Goal: Complete application form

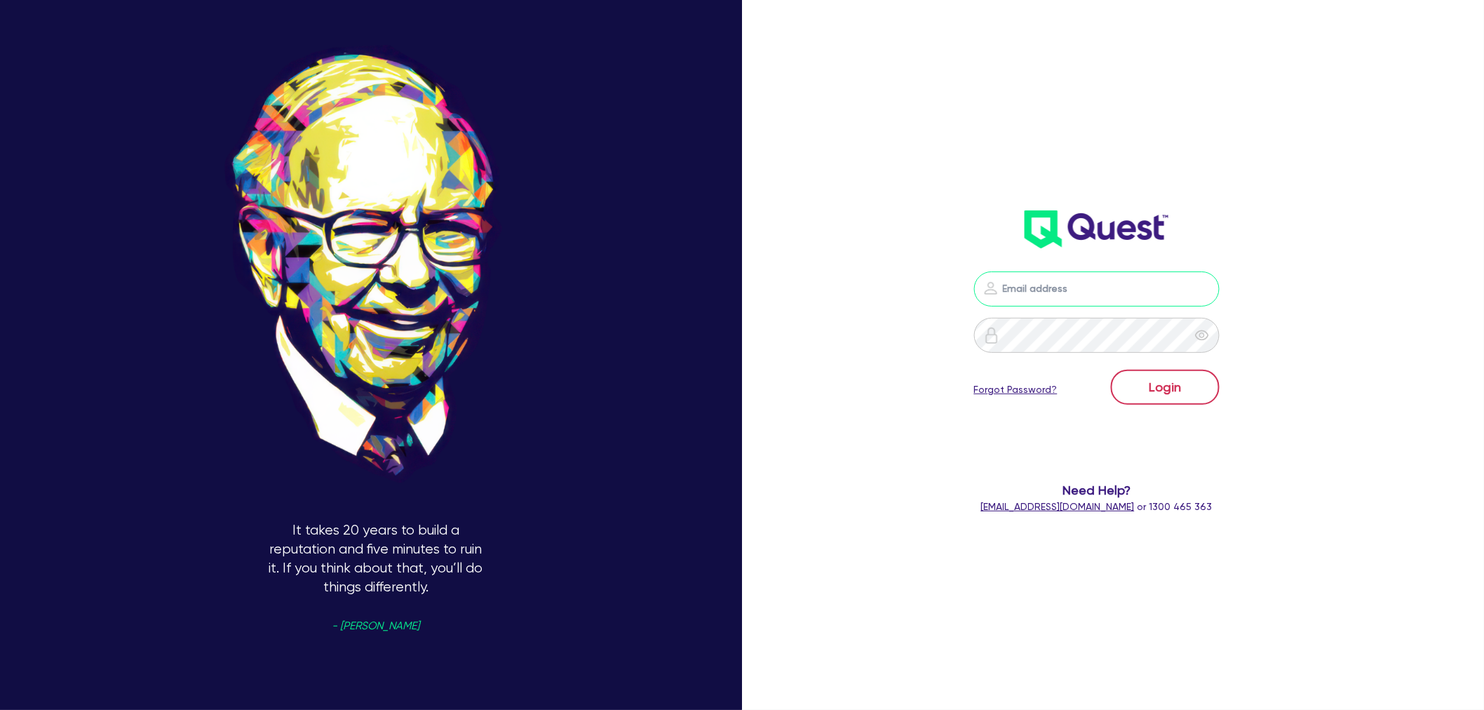
type input "[EMAIL_ADDRESS][PERSON_NAME][DOMAIN_NAME]"
click at [1202, 377] on button "Login" at bounding box center [1165, 387] width 109 height 35
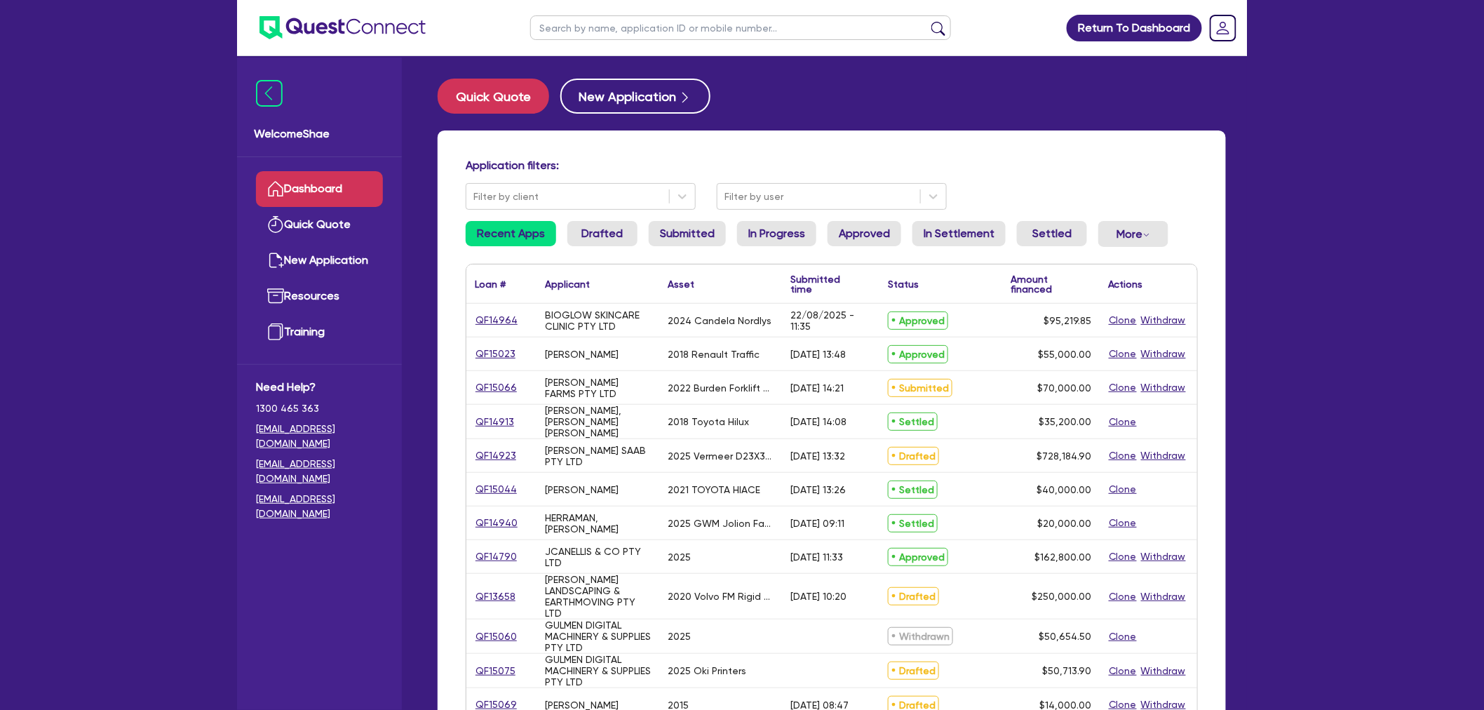
click at [640, 27] on input "text" at bounding box center [740, 27] width 421 height 25
paste input "ENTREPPE"
type input "ENTREPPE"
click at [927, 21] on button "submit" at bounding box center [938, 31] width 22 height 20
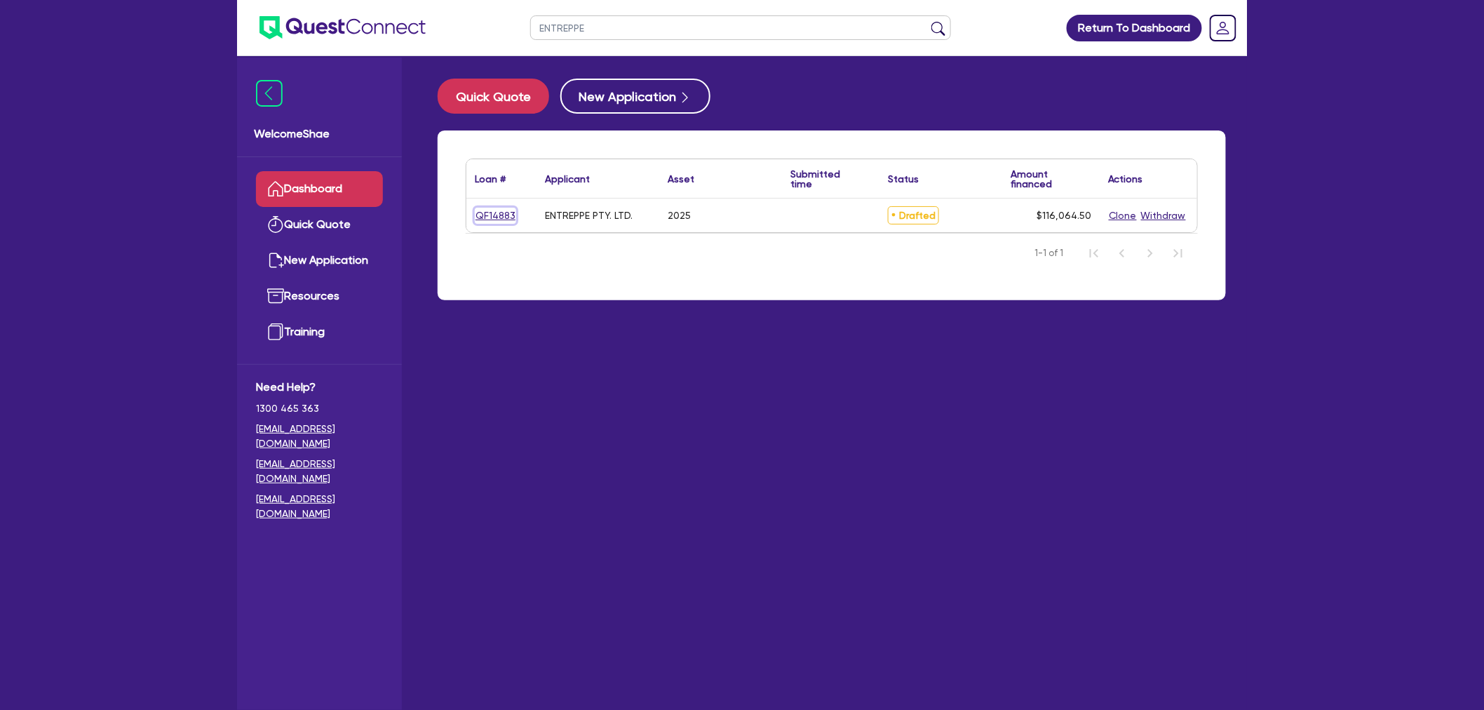
click at [489, 216] on link "QF14883" at bounding box center [495, 216] width 41 height 16
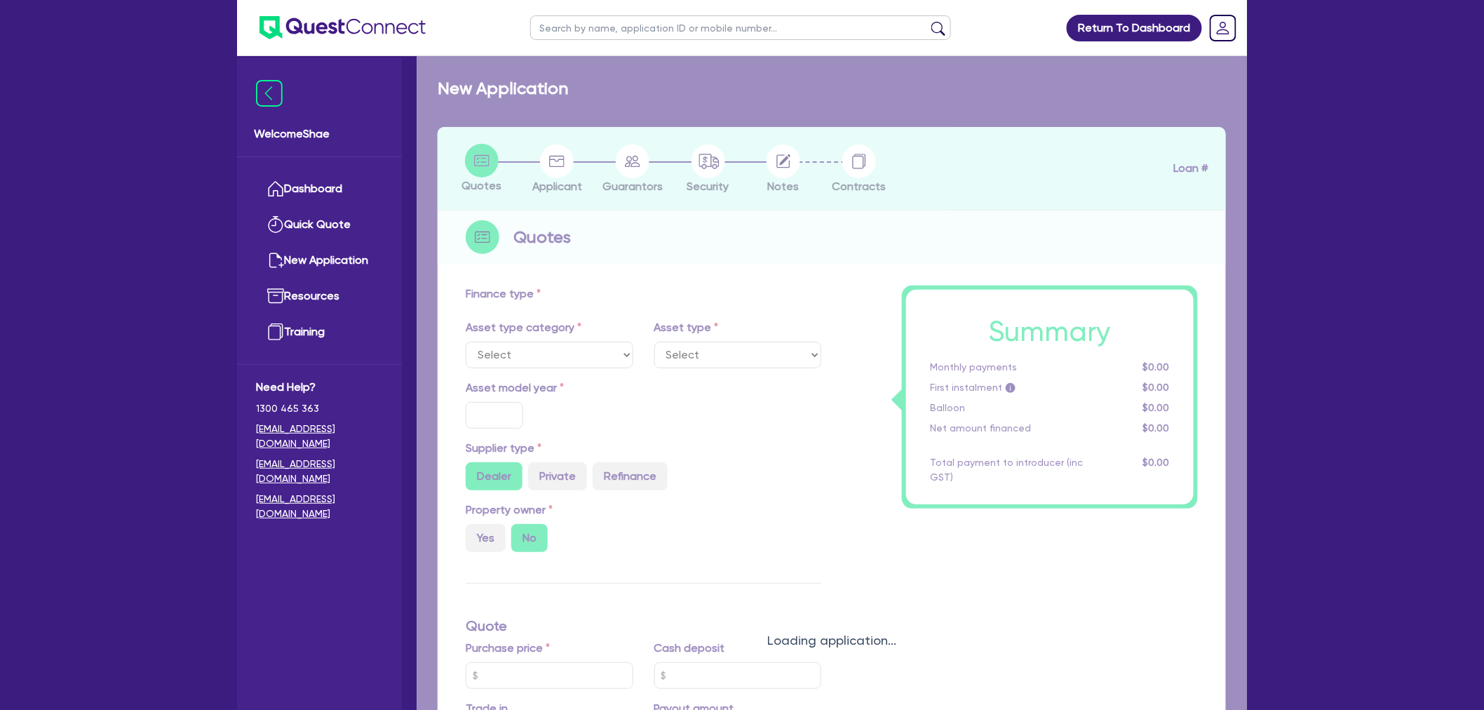
select select "CARS_AND_LIGHT_TRUCKS"
type input "2025"
radio input "true"
type input "112,990"
type input "35"
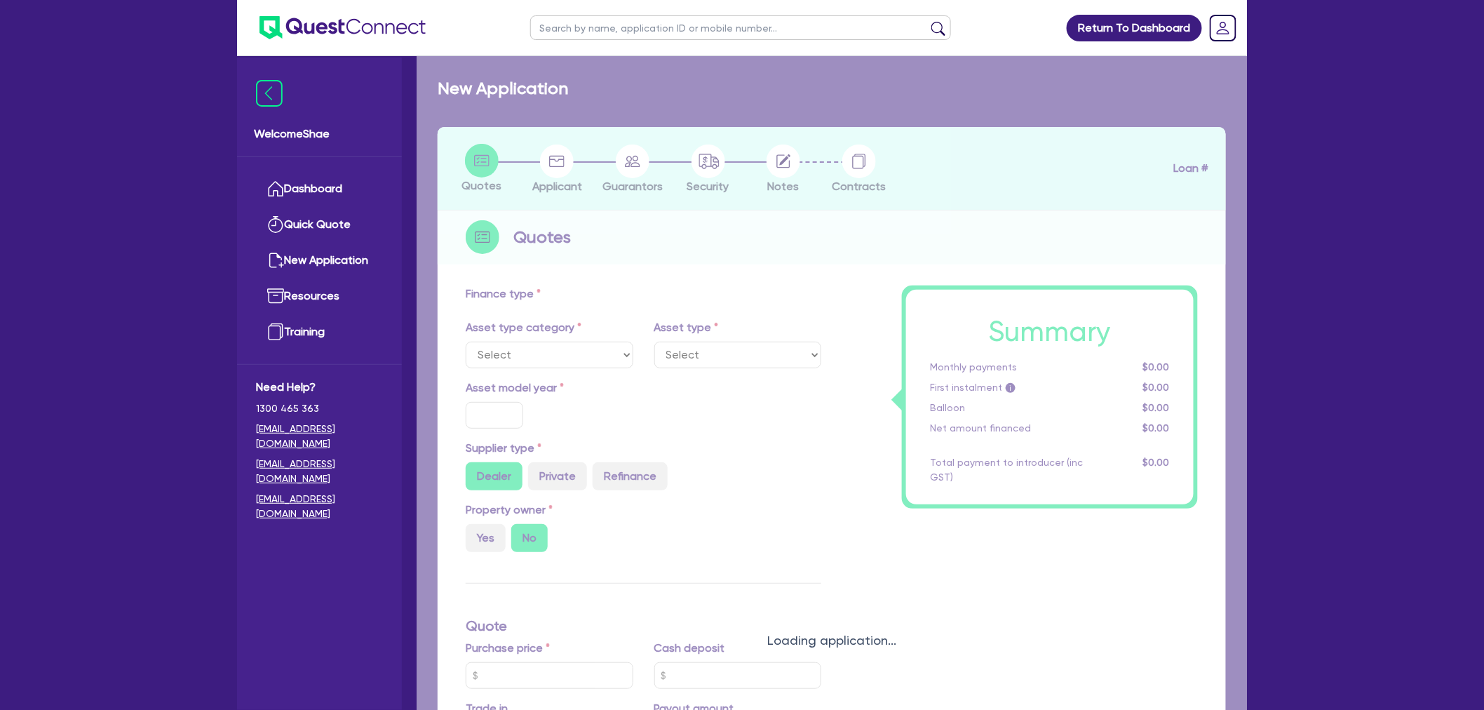
type input "39,546.5"
type input "6.99"
type input "2,200"
select select "PASSENGER_VEHICLES"
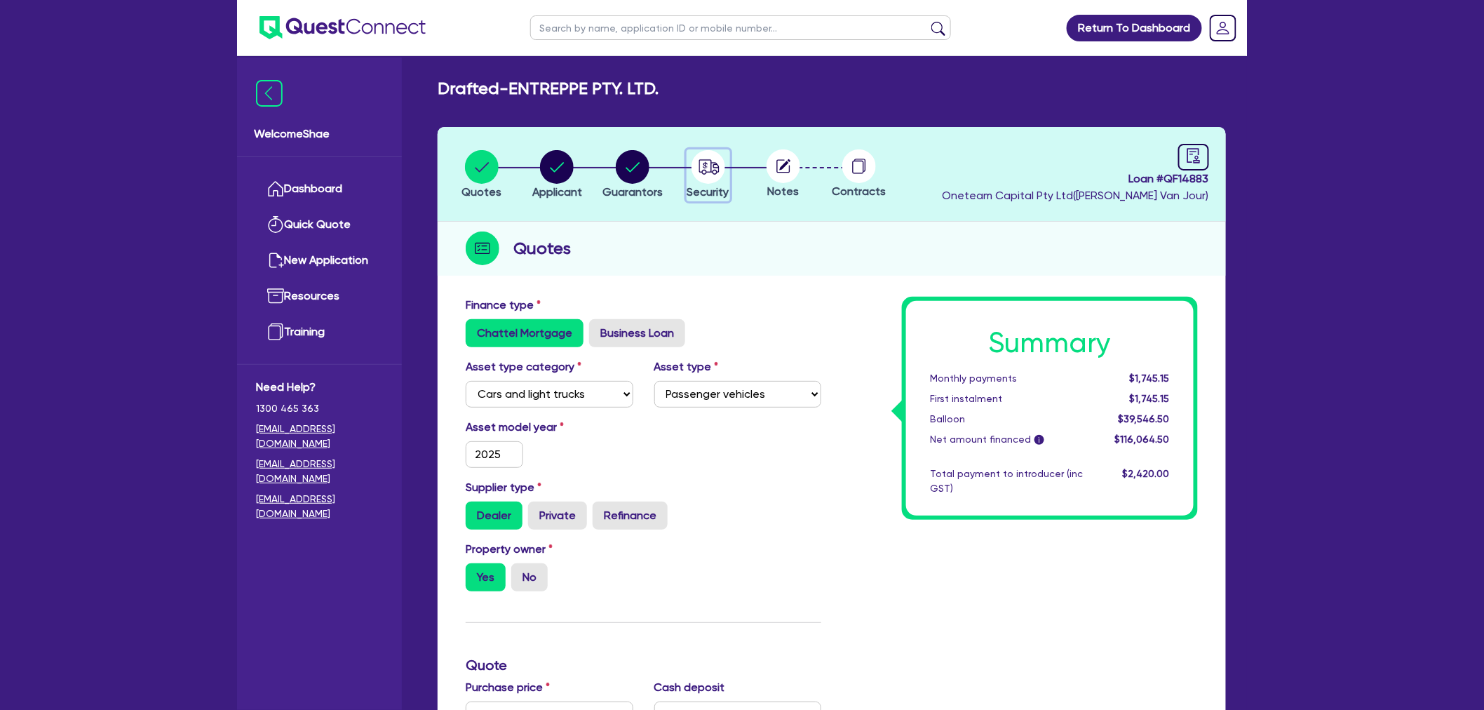
click at [689, 176] on div "button" at bounding box center [708, 167] width 42 height 34
select select "CARS_AND_LIGHT_TRUCKS"
select select "PASSENGER_VEHICLES"
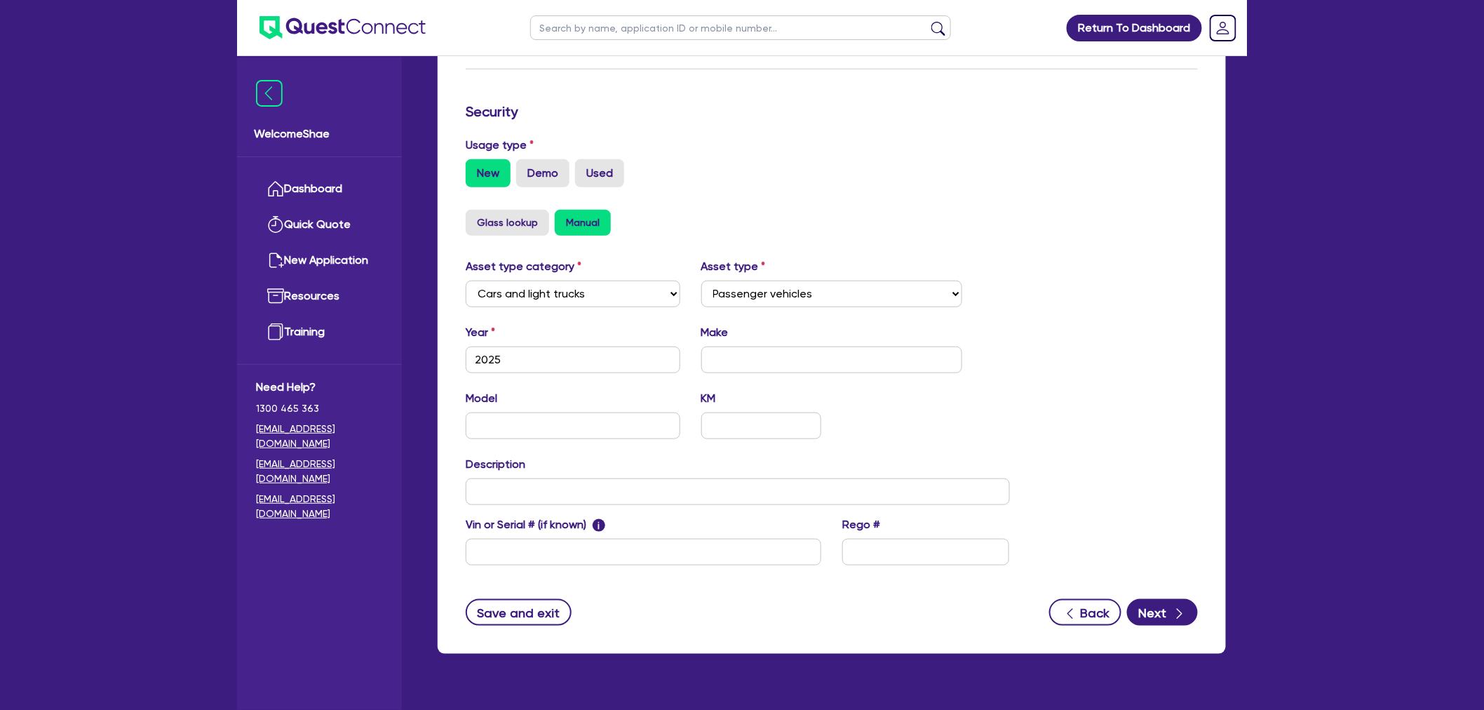
scroll to position [367, 0]
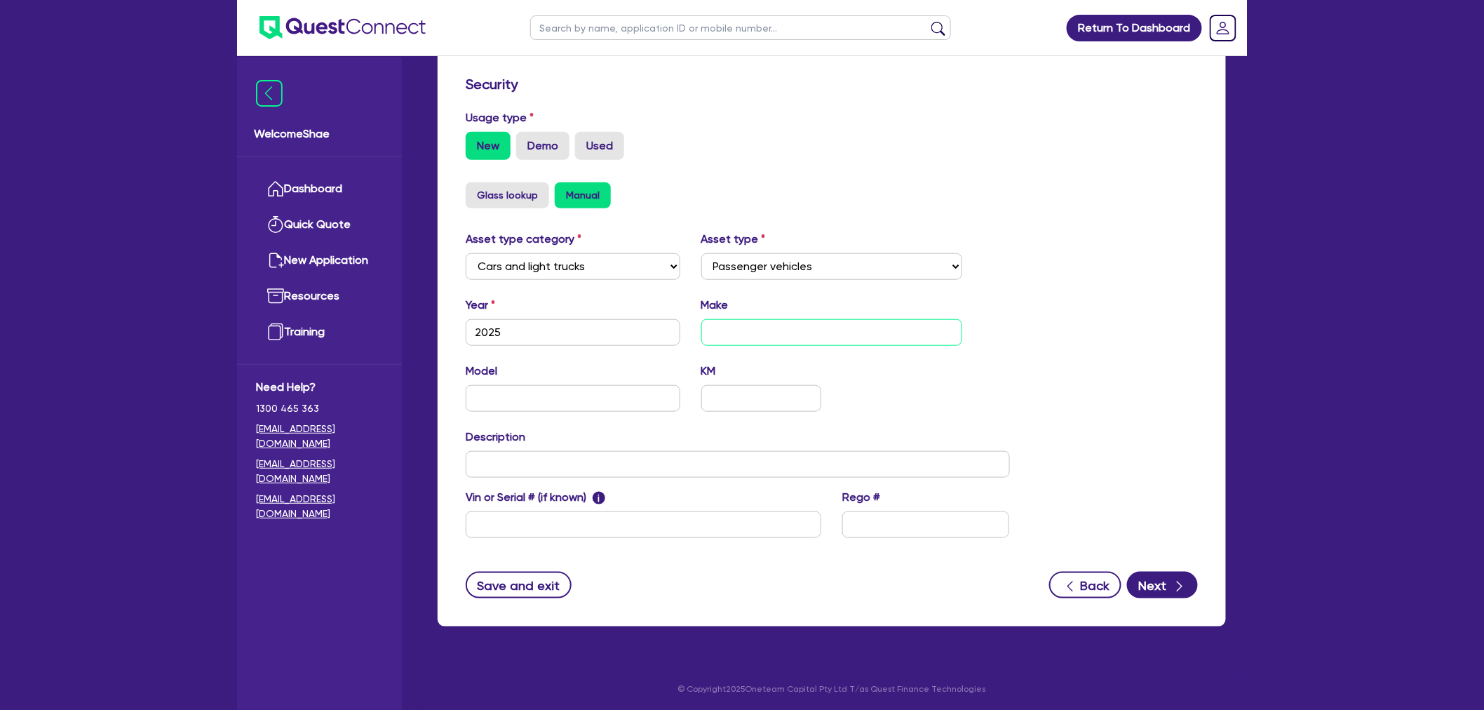
click at [726, 333] on input "text" at bounding box center [832, 332] width 262 height 27
type input "M"
type input "Nissan"
type input "Patrol"
click at [569, 521] on input "text" at bounding box center [643, 524] width 355 height 27
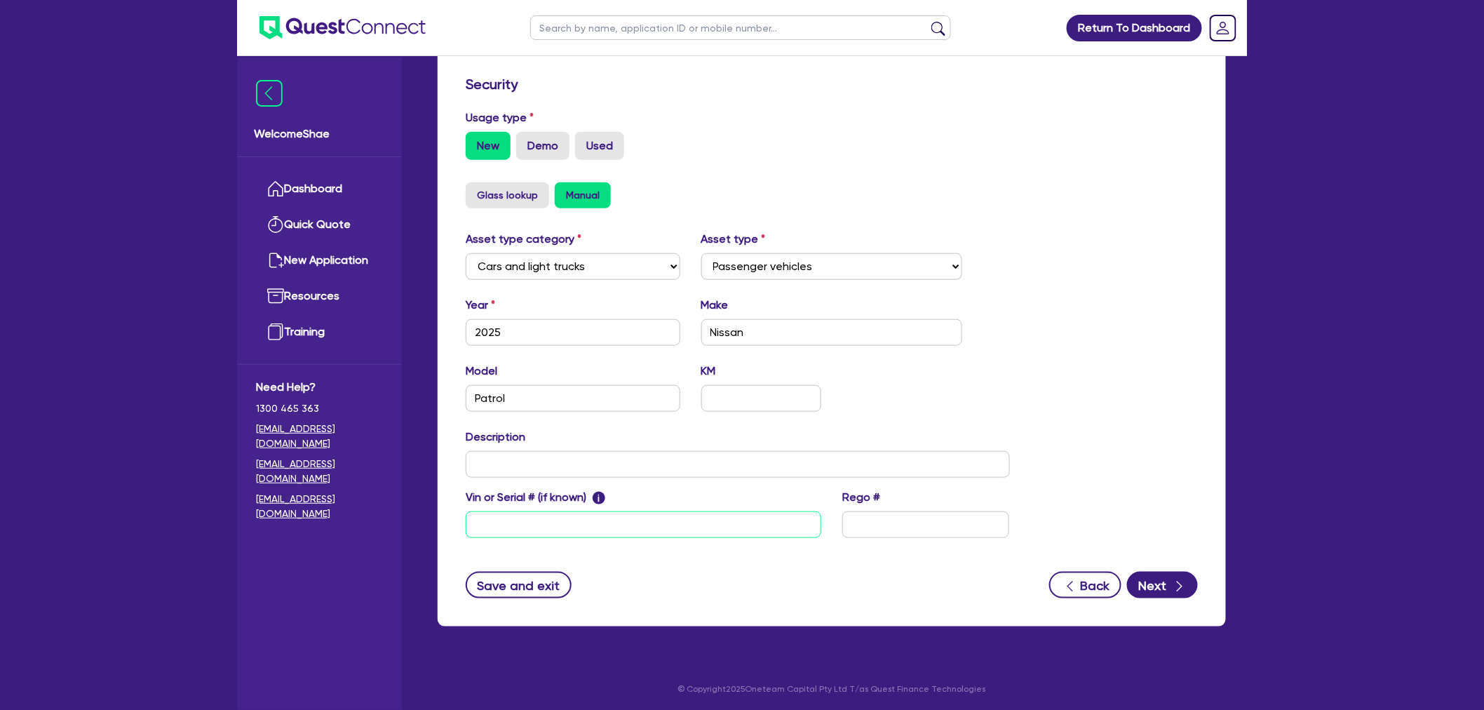
paste input "[US_VEHICLE_IDENTIFICATION_NUMBER]."
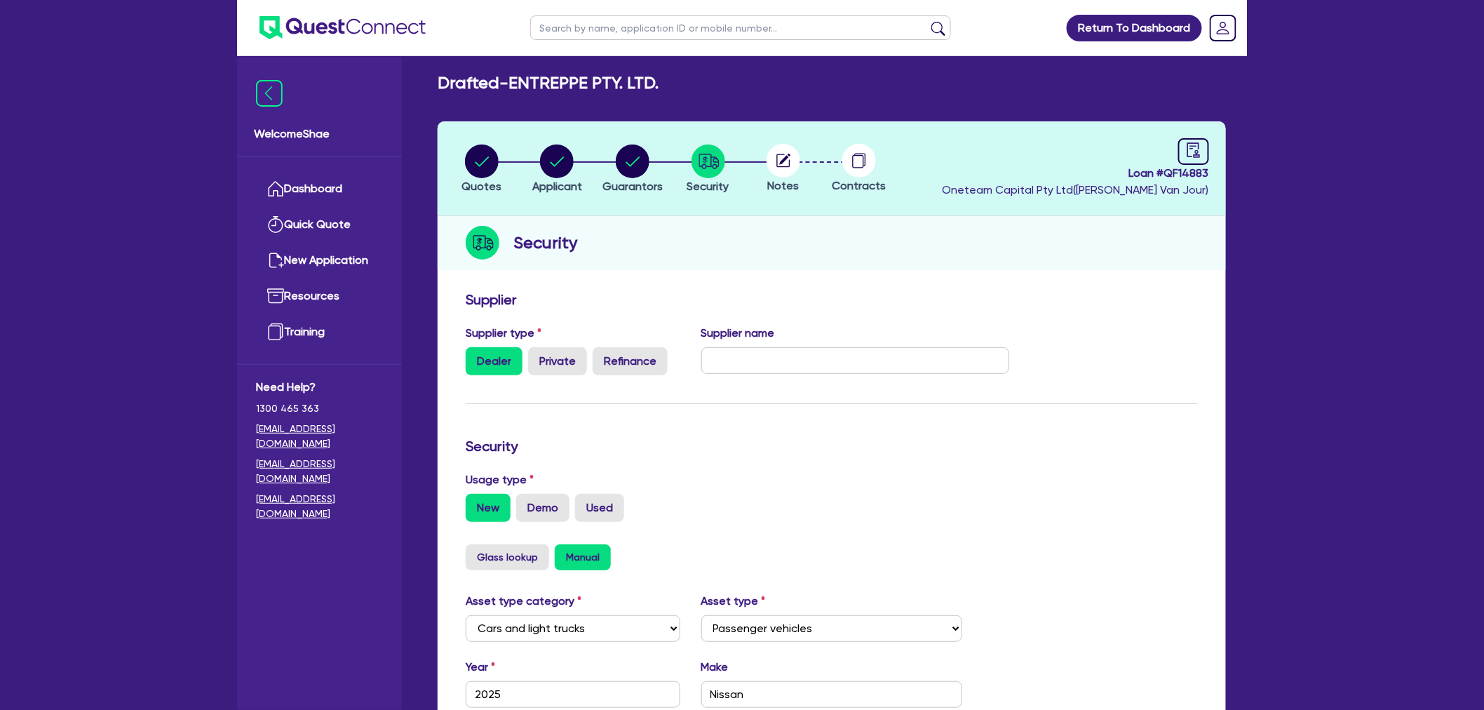
scroll to position [0, 0]
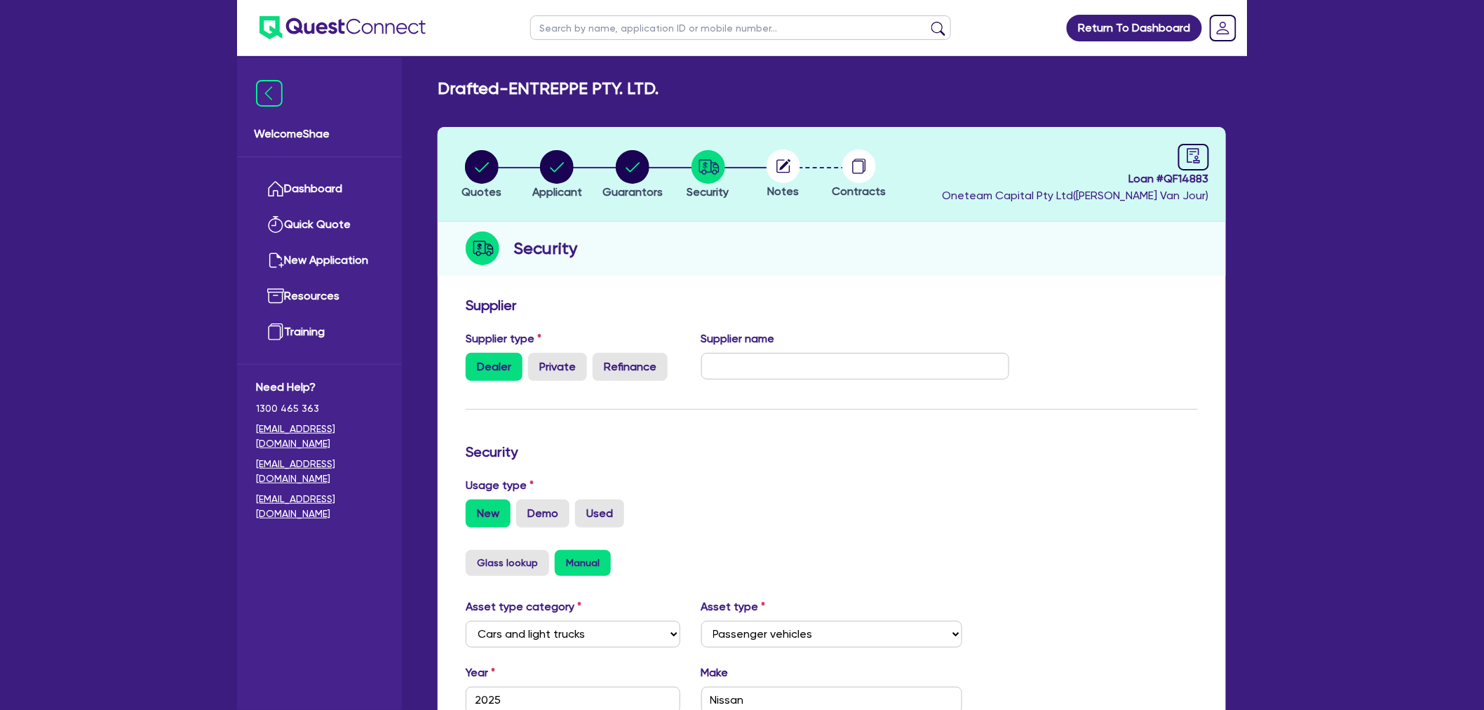
type input "[US_VEHICLE_IDENTIFICATION_NUMBER]."
click at [744, 366] on input "text" at bounding box center [855, 366] width 309 height 27
type input "carconnect"
click at [1040, 426] on form "Supplier Supplier type Dealer Private Refinance Supplier name carconnect Securi…" at bounding box center [832, 631] width 732 height 669
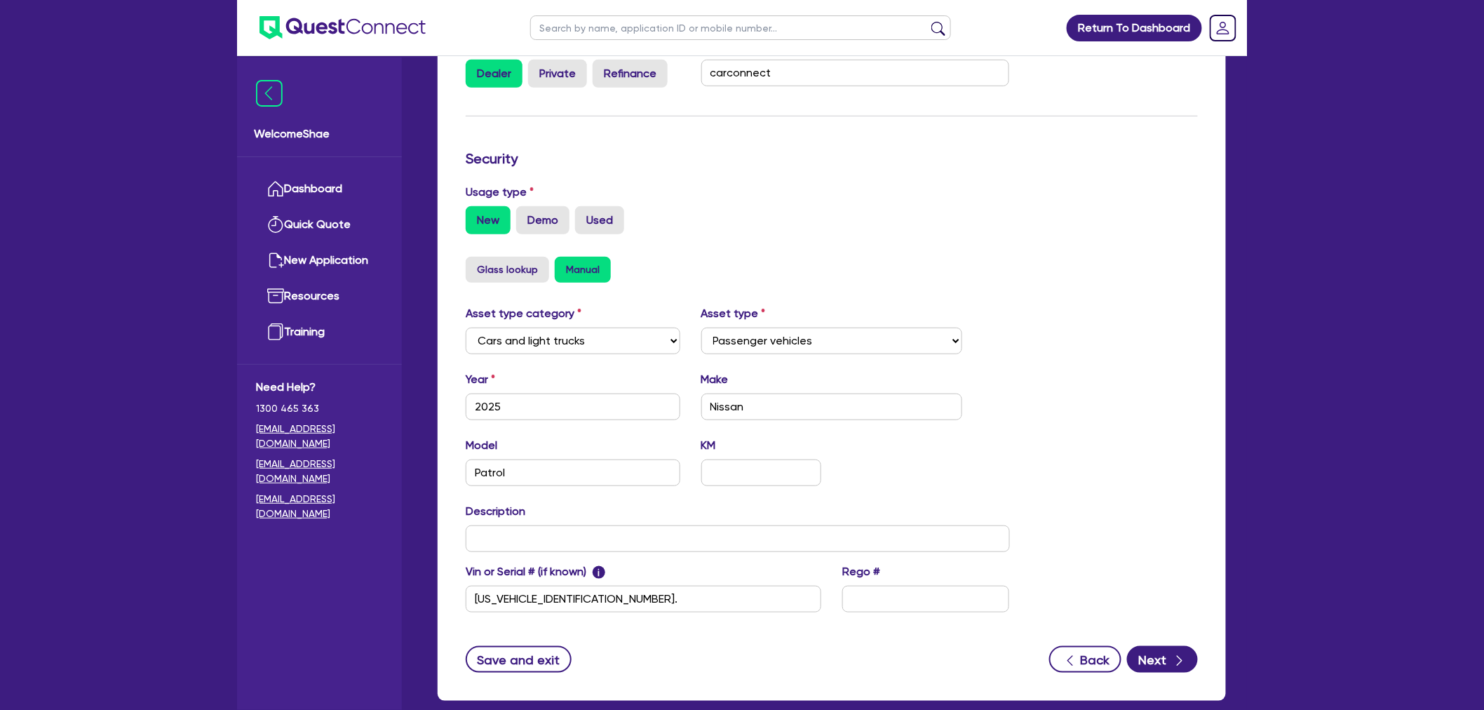
scroll to position [367, 0]
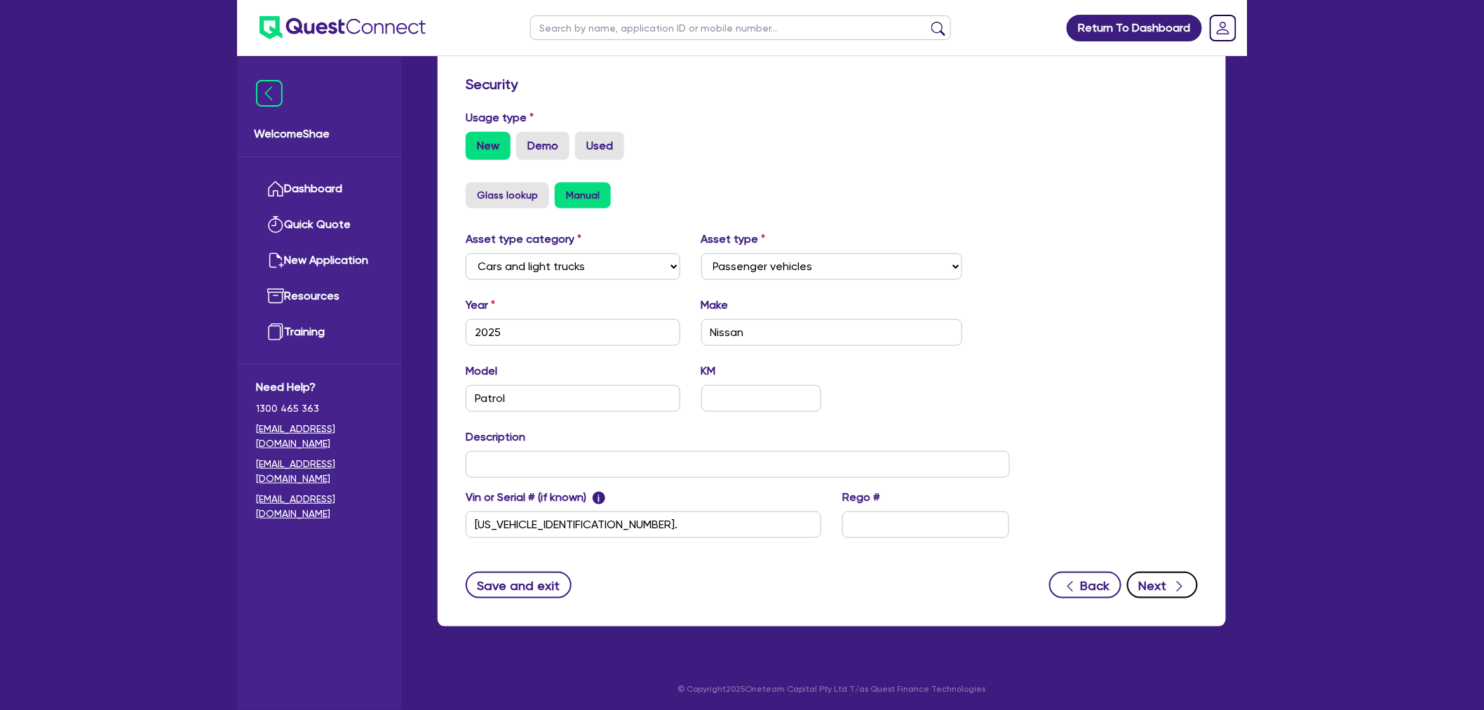
click at [1173, 579] on icon "button" at bounding box center [1179, 586] width 14 height 14
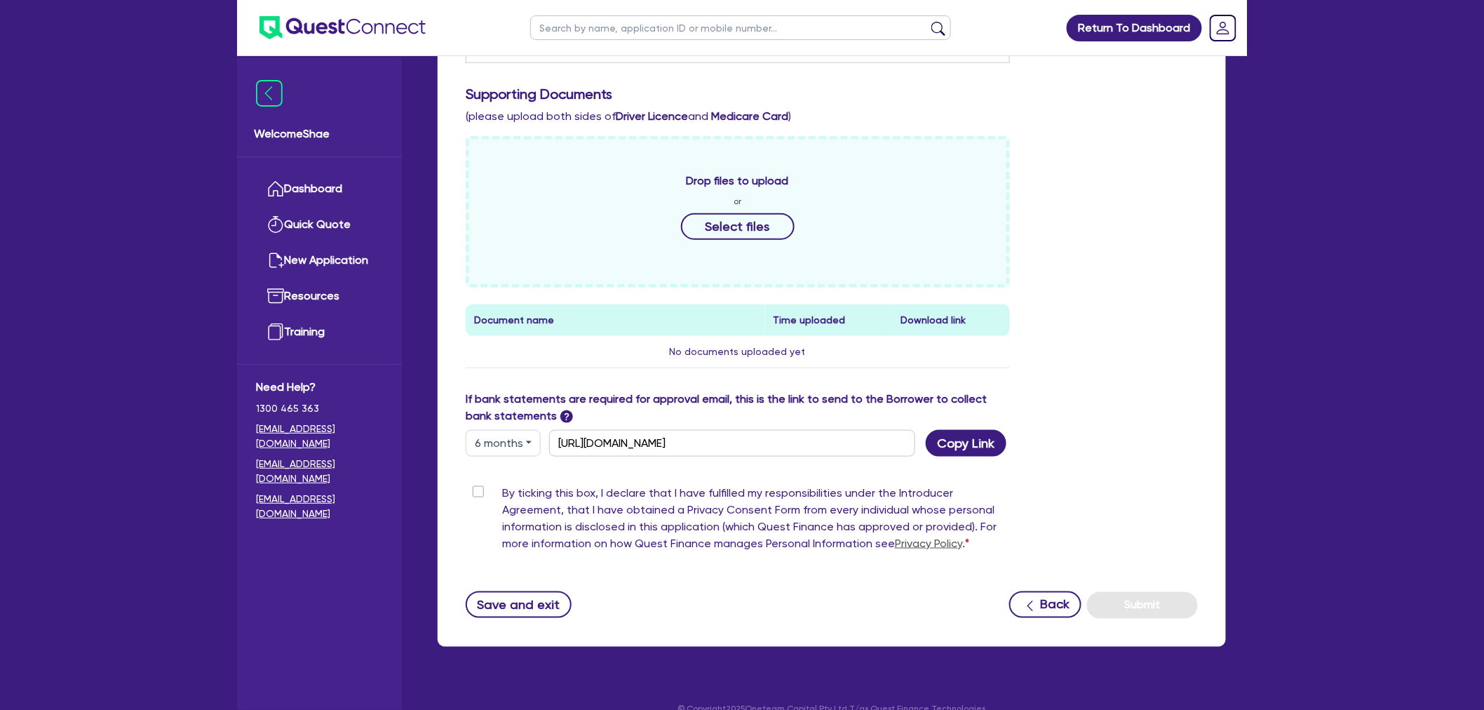
scroll to position [545, 0]
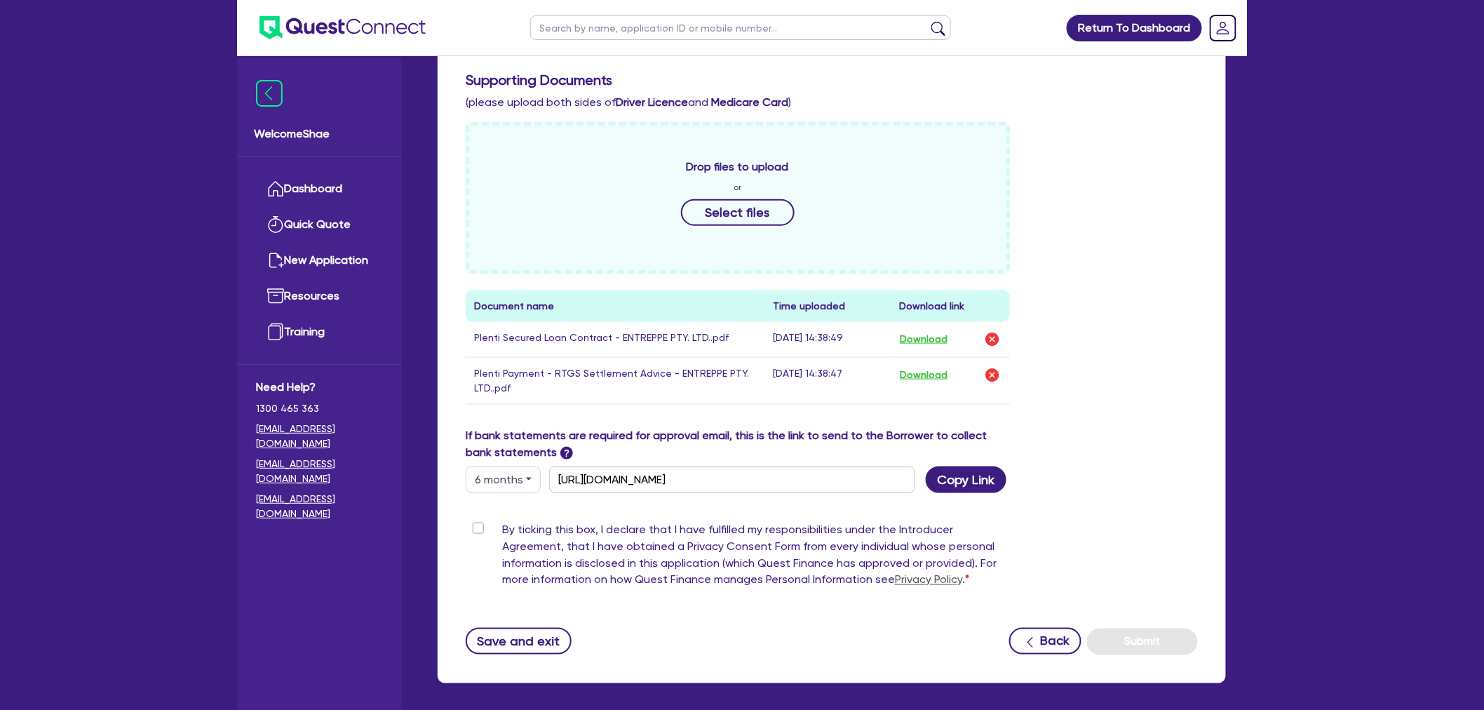
click at [502, 522] on label "By ticking this box, I declare that I have fulfilled my responsibilities under …" at bounding box center [756, 557] width 508 height 73
click at [475, 522] on input "By ticking this box, I declare that I have fulfilled my responsibilities under …" at bounding box center [471, 527] width 11 height 13
checkbox input "true"
click at [1141, 637] on button "Submit" at bounding box center [1142, 641] width 111 height 27
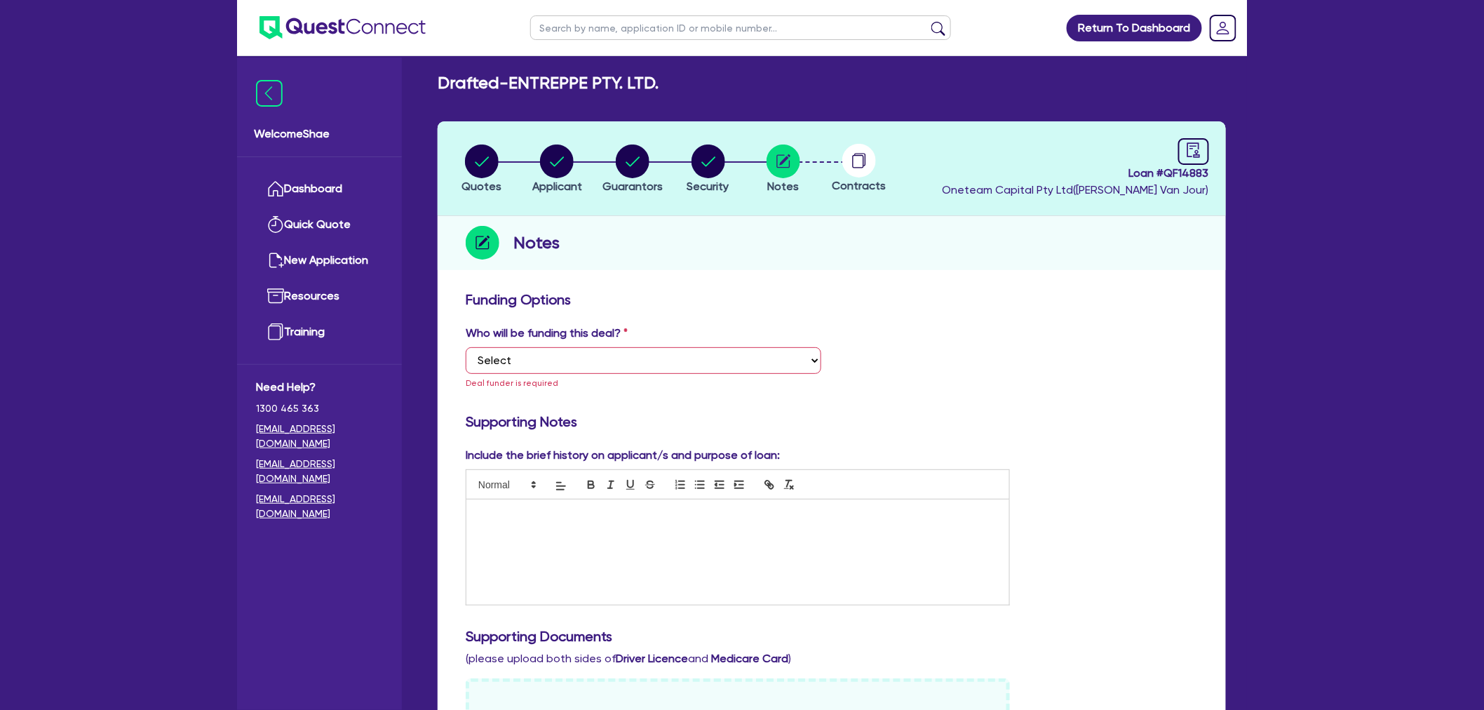
scroll to position [0, 0]
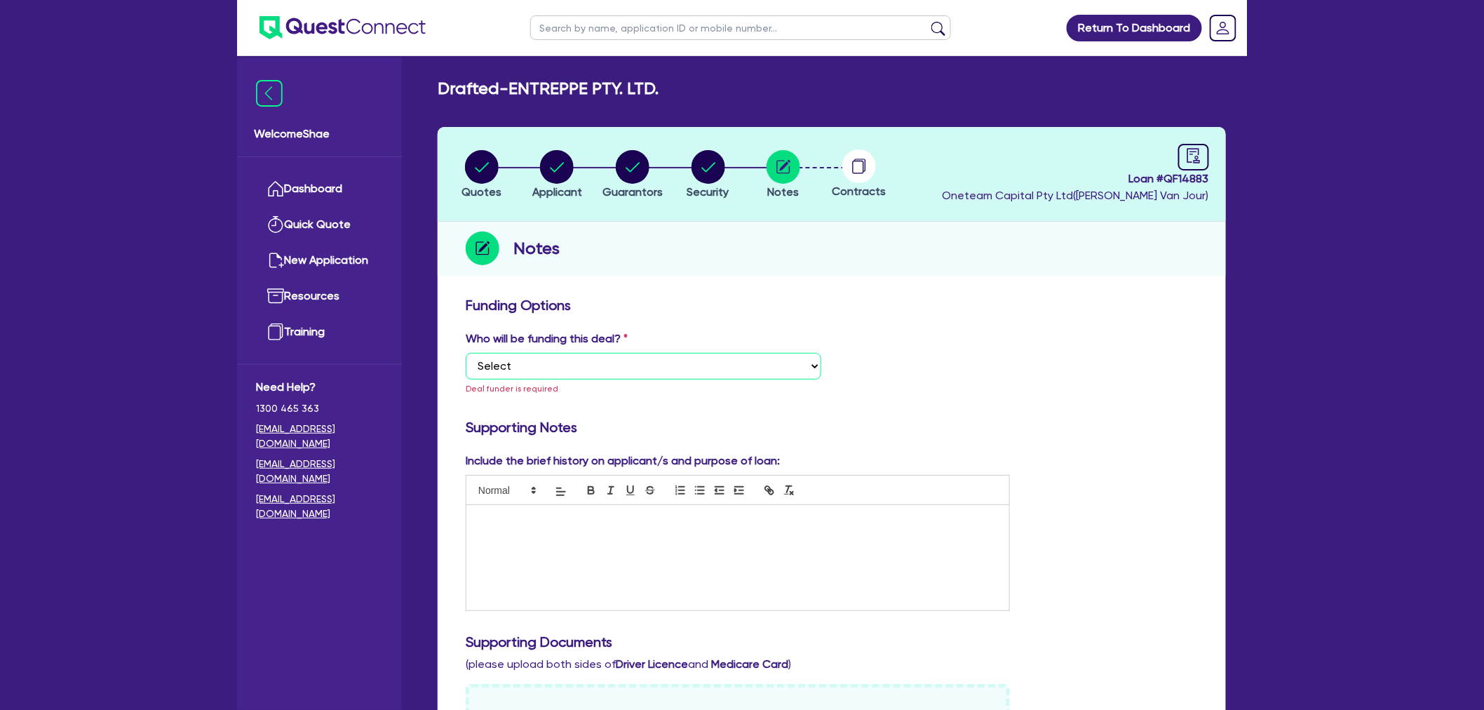
drag, startPoint x: 698, startPoint y: 360, endPoint x: 692, endPoint y: 370, distance: 11.1
click at [698, 360] on select "Select I want Quest to fund 100% I will fund 100% I will co-fund with Quest Oth…" at bounding box center [643, 366] width 355 height 27
select select "Other"
click at [466, 353] on select "Select I want Quest to fund 100% I will fund 100% I will co-fund with Quest Oth…" at bounding box center [643, 366] width 355 height 27
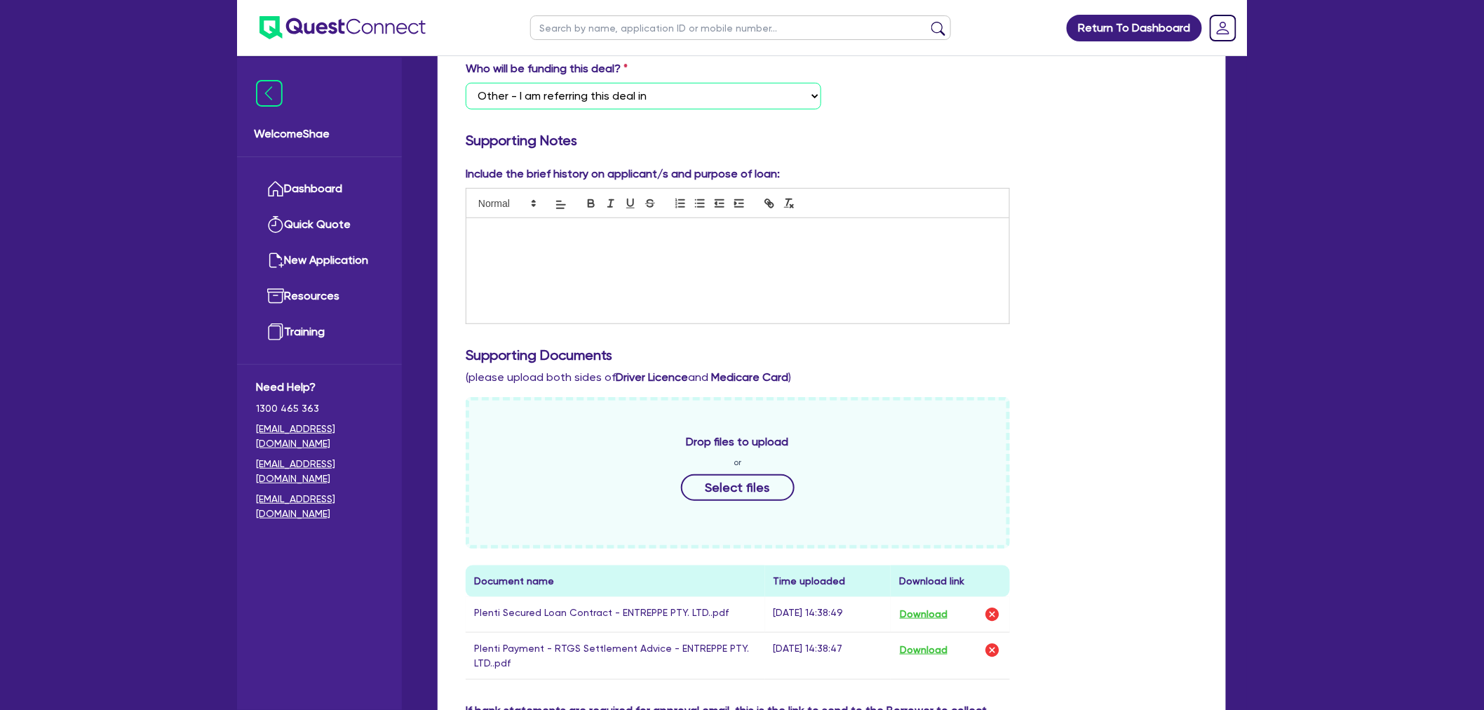
scroll to position [603, 0]
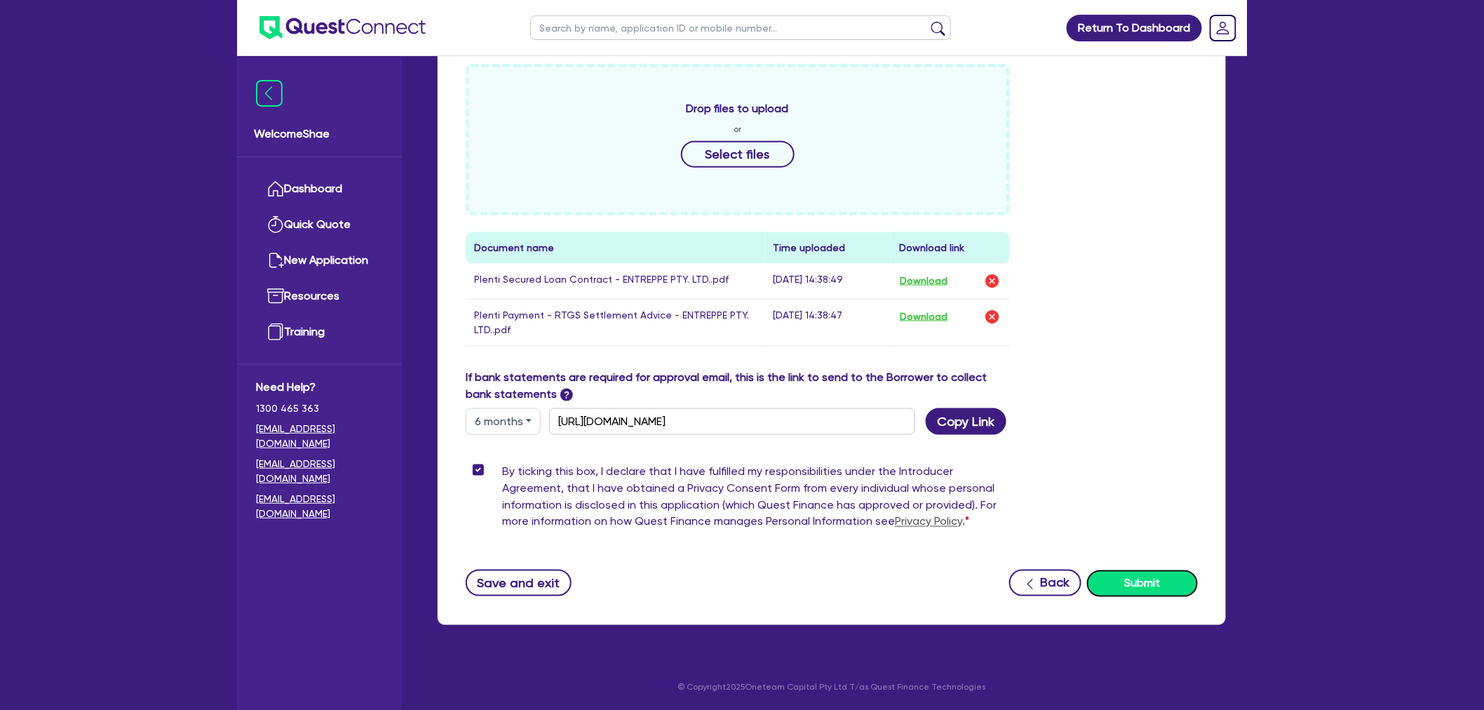
click at [1157, 578] on button "Submit" at bounding box center [1142, 583] width 111 height 27
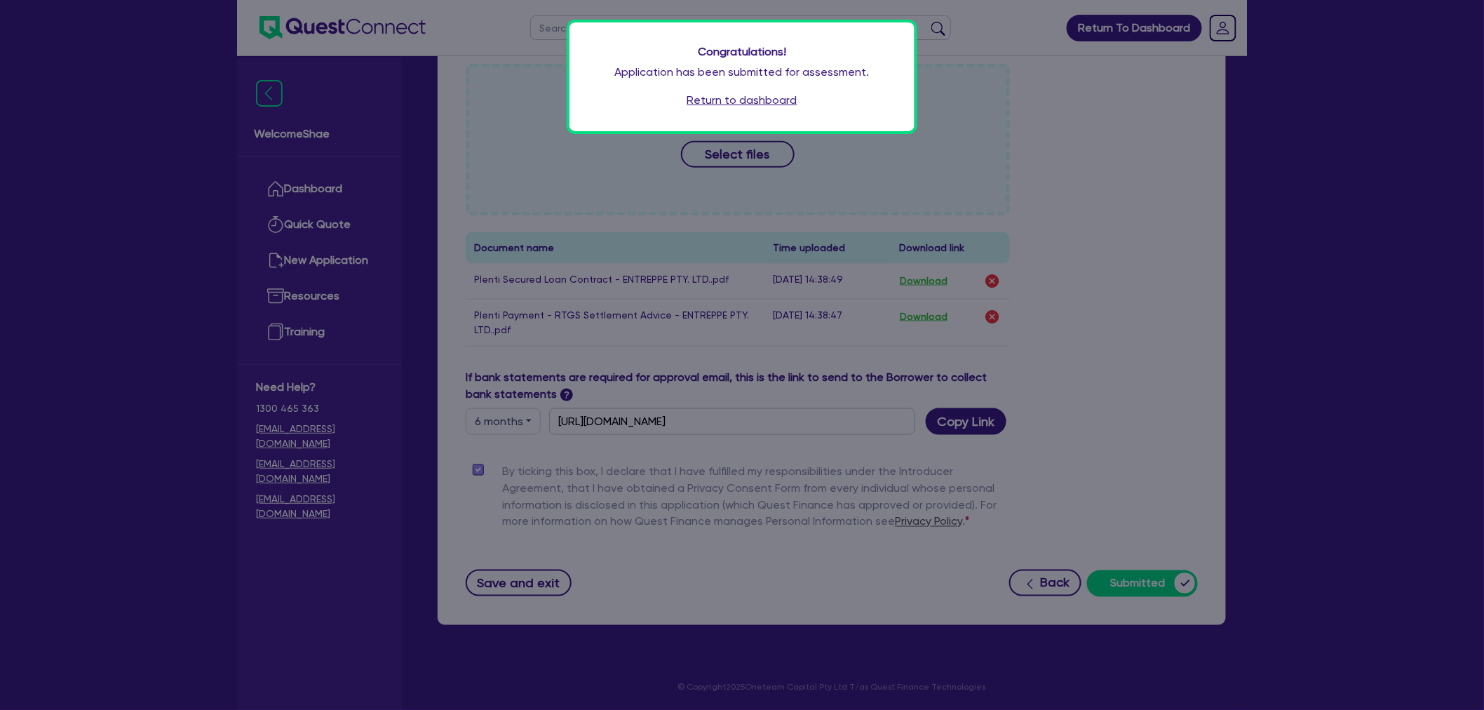
click at [719, 95] on link "Return to dashboard" at bounding box center [742, 100] width 110 height 17
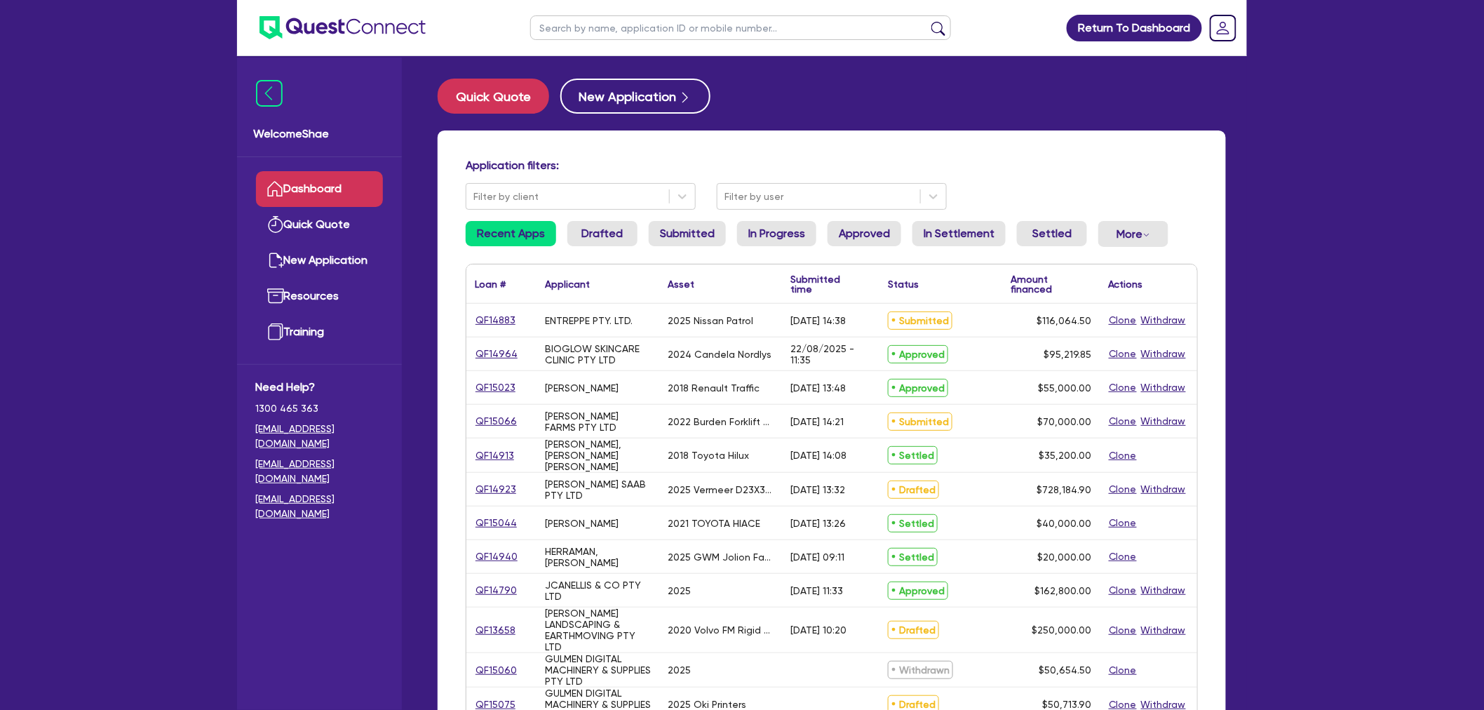
click at [592, 32] on input "text" at bounding box center [740, 27] width 421 height 25
type input "newcastle carmotive"
click at [927, 21] on button "submit" at bounding box center [938, 31] width 22 height 20
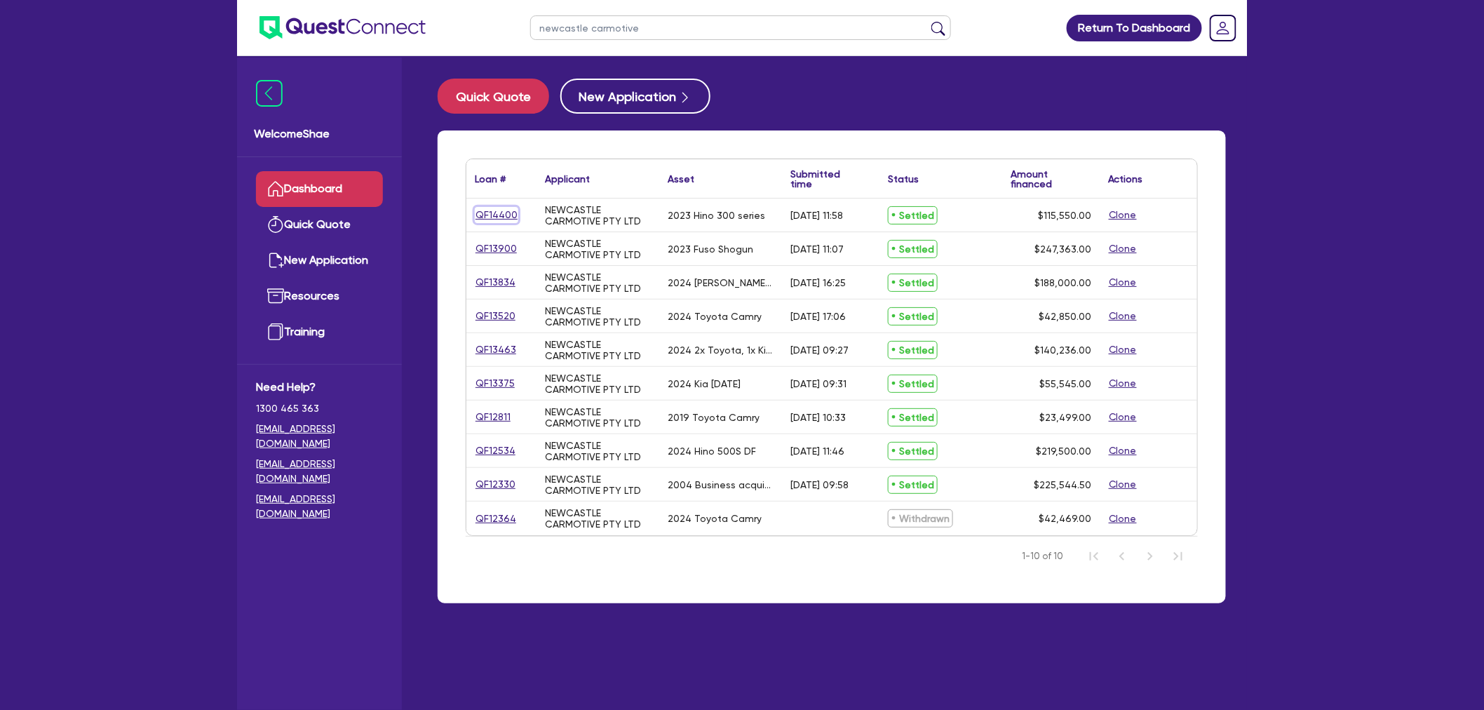
click at [500, 208] on link "QF14400" at bounding box center [496, 215] width 43 height 16
select select "PRIMARY_ASSETS"
select select "HEAVY_TRUCKS"
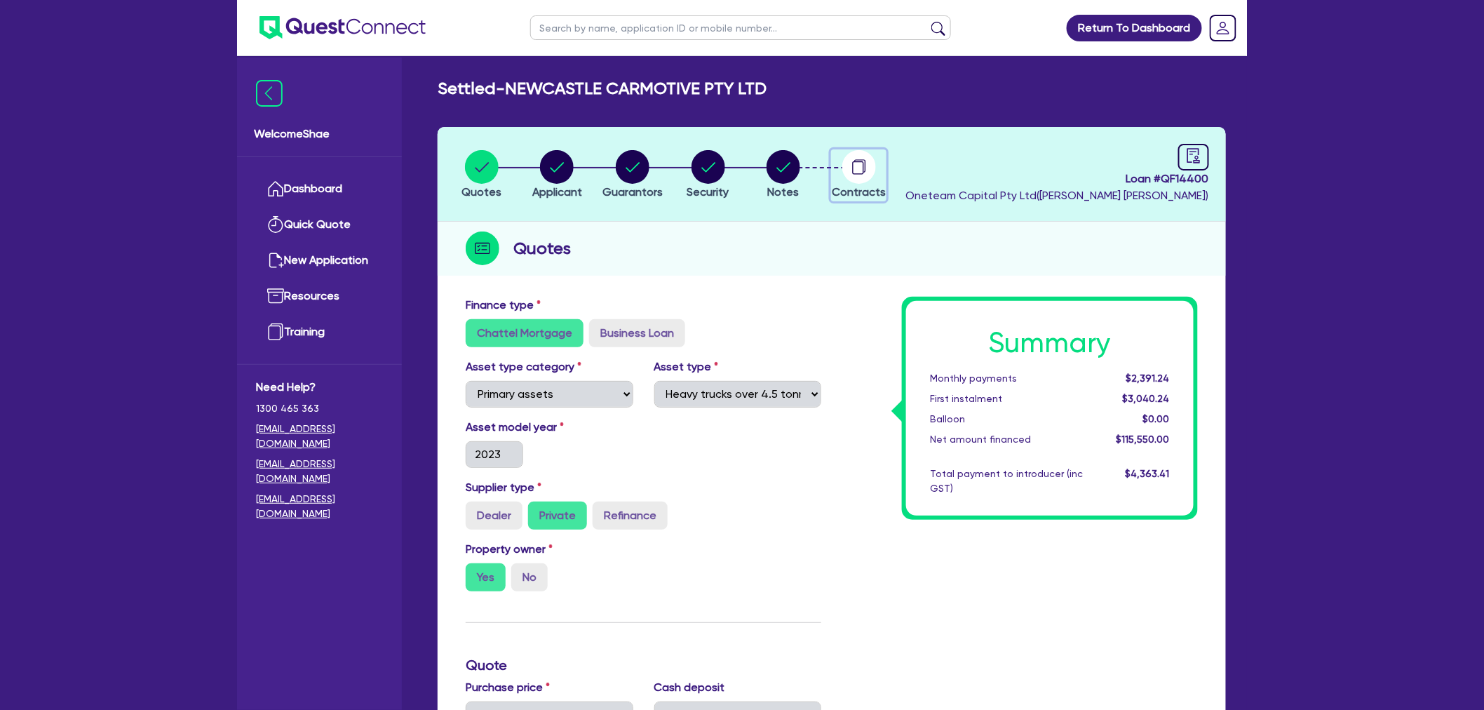
click at [852, 170] on circle "button" at bounding box center [859, 167] width 34 height 34
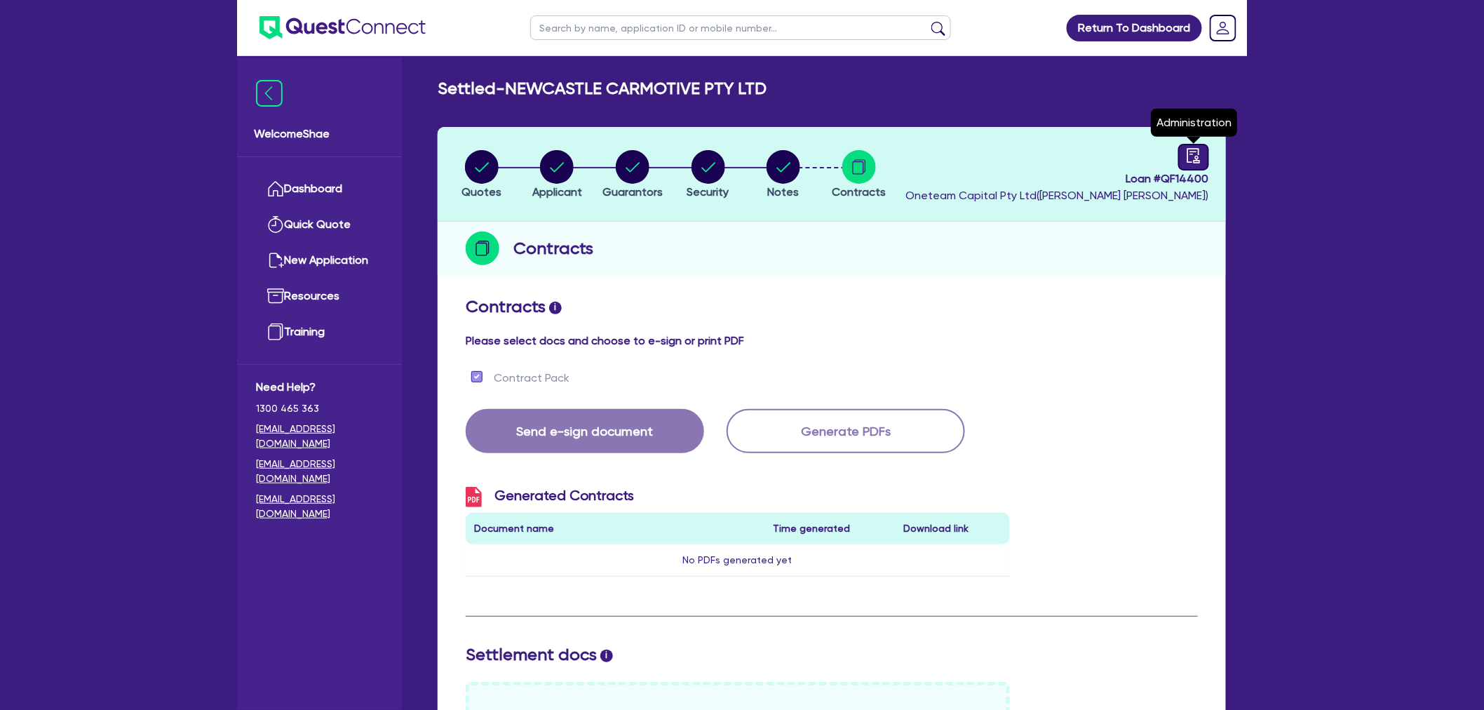
click at [1192, 160] on icon "audit" at bounding box center [1193, 155] width 15 height 15
select select "SETTLED"
select select "Pepper"
